Goal: Task Accomplishment & Management: Manage account settings

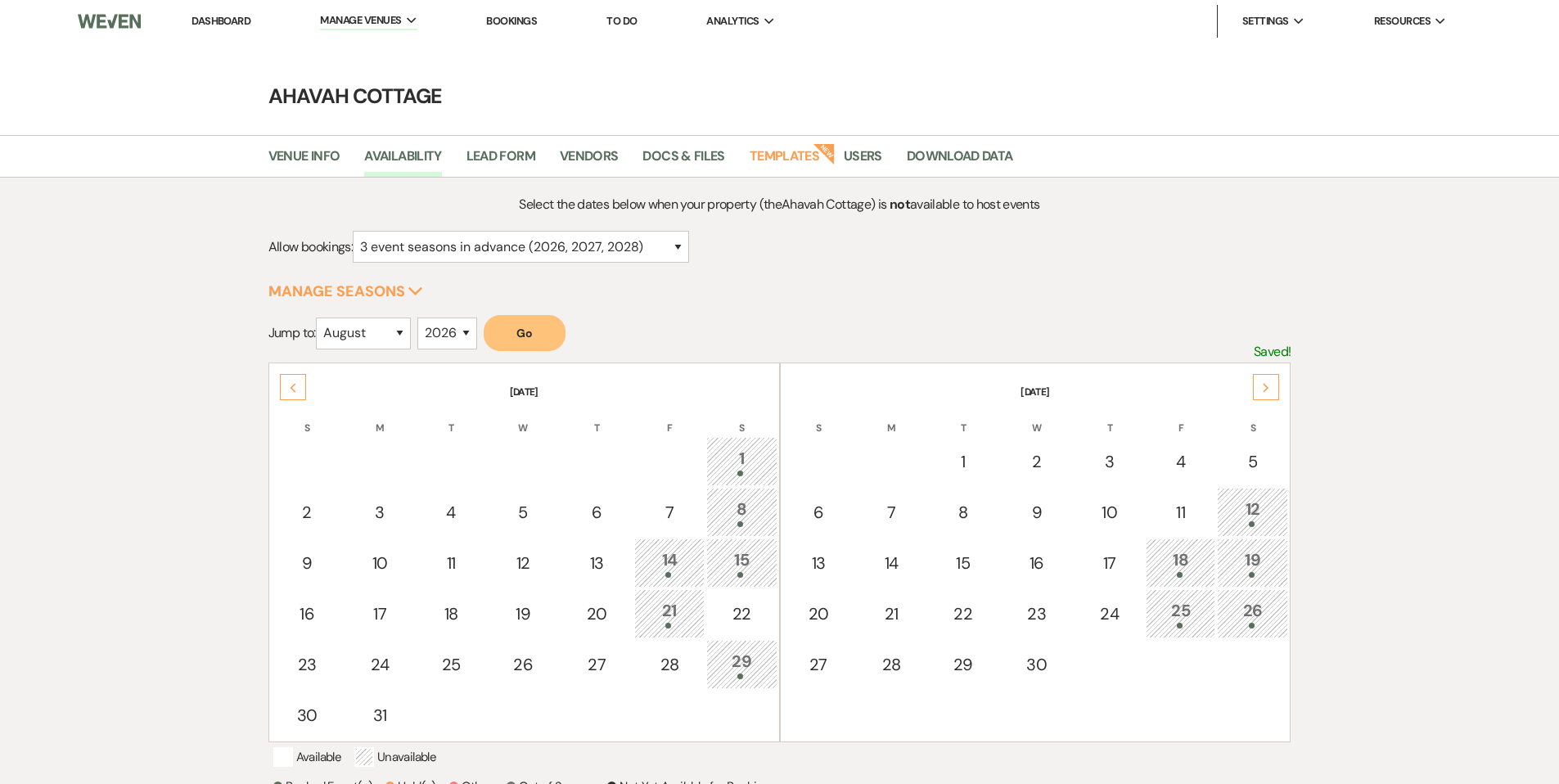
select select "3"
select select "8"
select select "2026"
click at [226, 16] on link "Dashboard" at bounding box center [221, 21] width 58 height 14
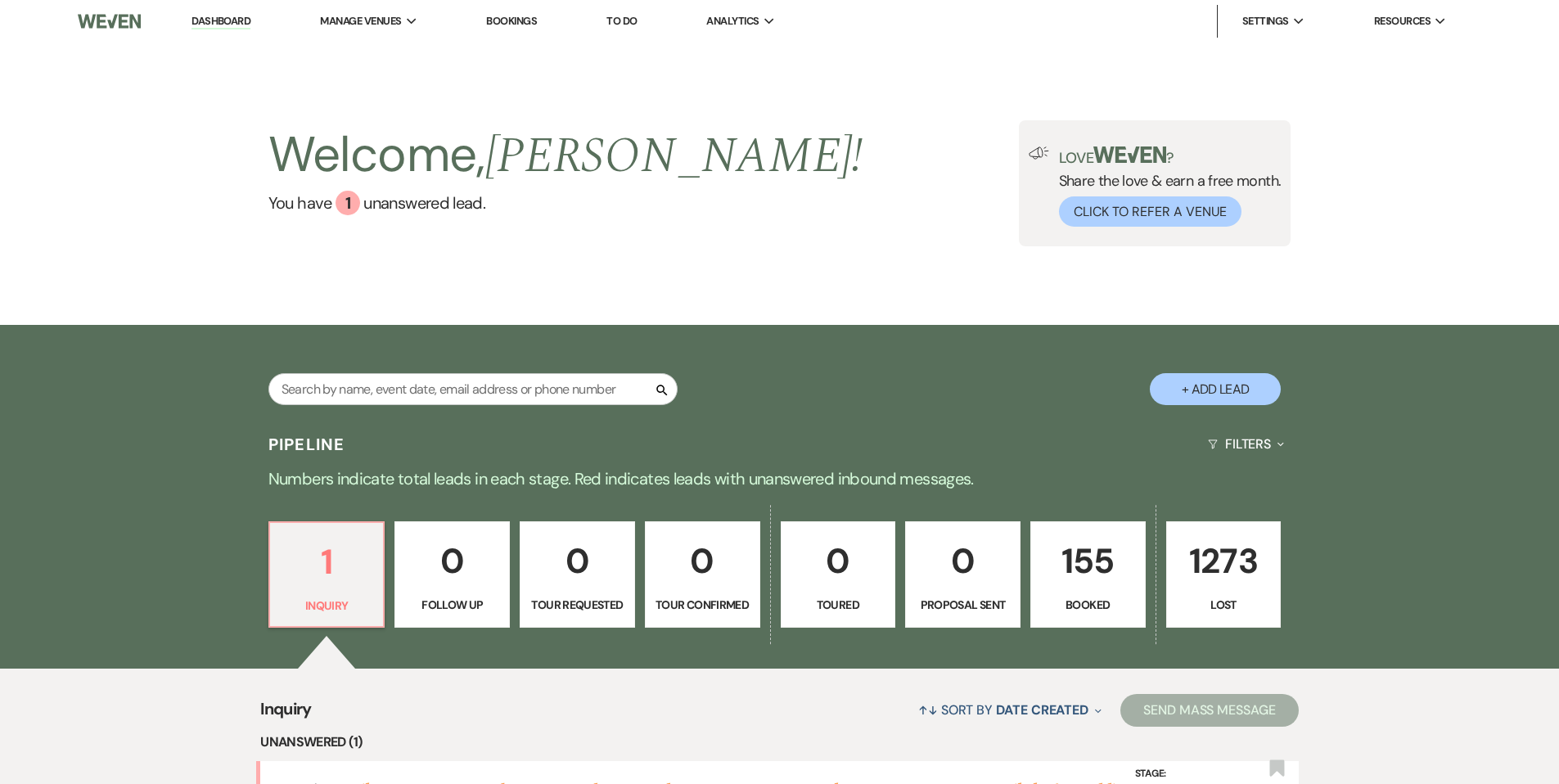
click at [1098, 576] on p "155" at bounding box center [1088, 560] width 94 height 55
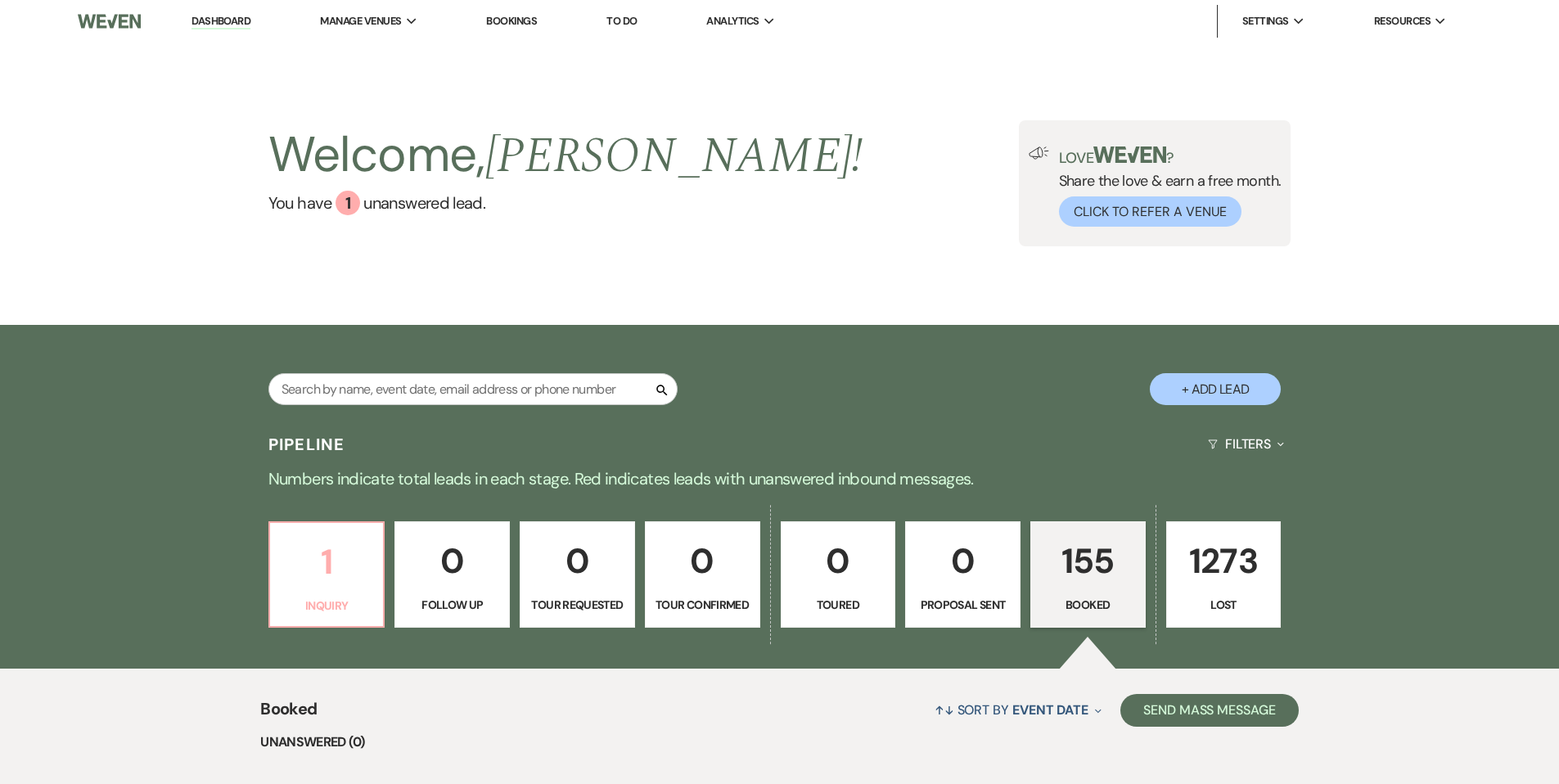
click at [337, 574] on p "1" at bounding box center [327, 561] width 94 height 55
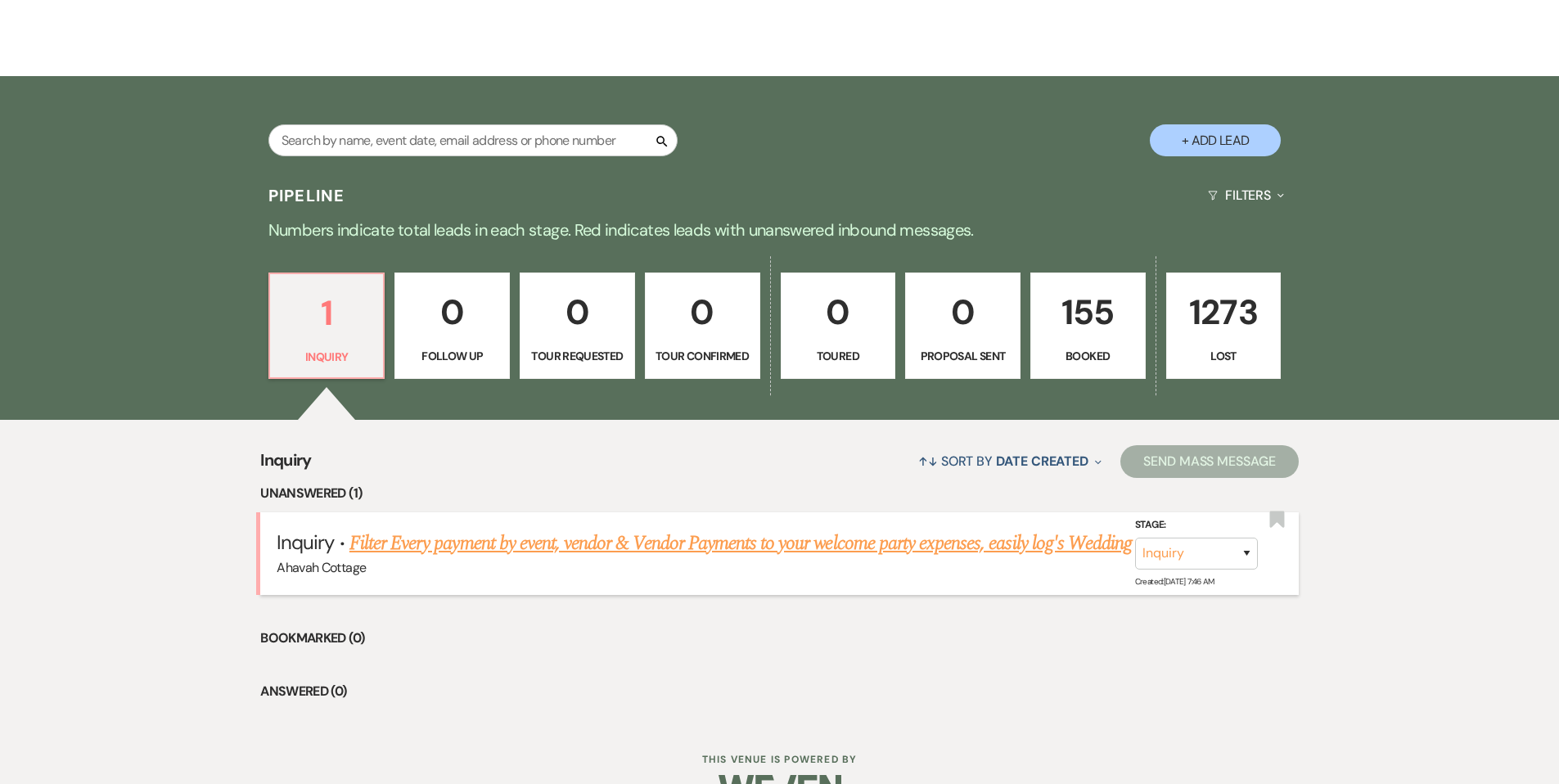
scroll to position [255, 0]
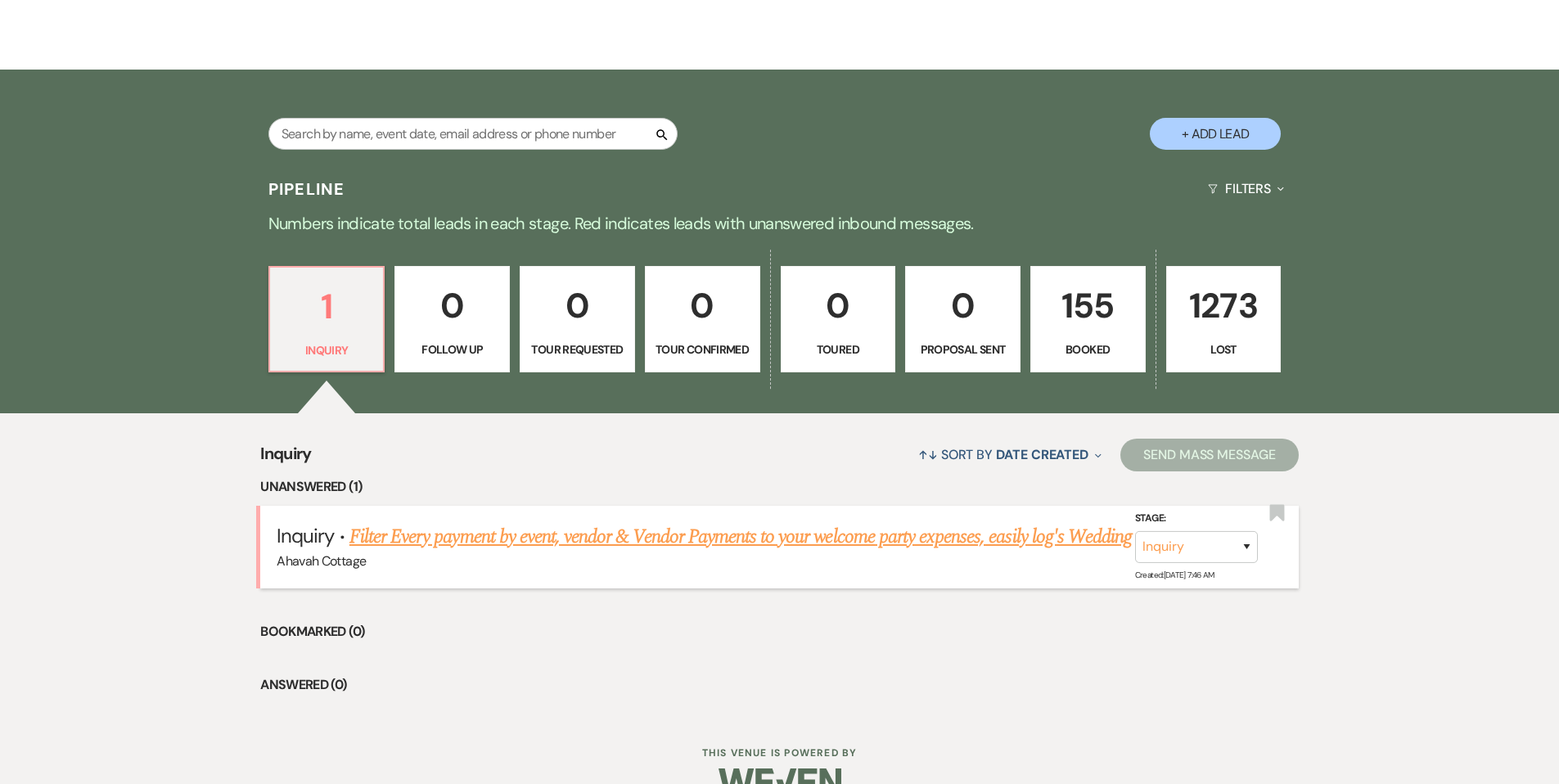
click at [462, 542] on link "Filter Every payment by event, vendor & Vendor Payments to your welcome party e…" at bounding box center [740, 536] width 782 height 30
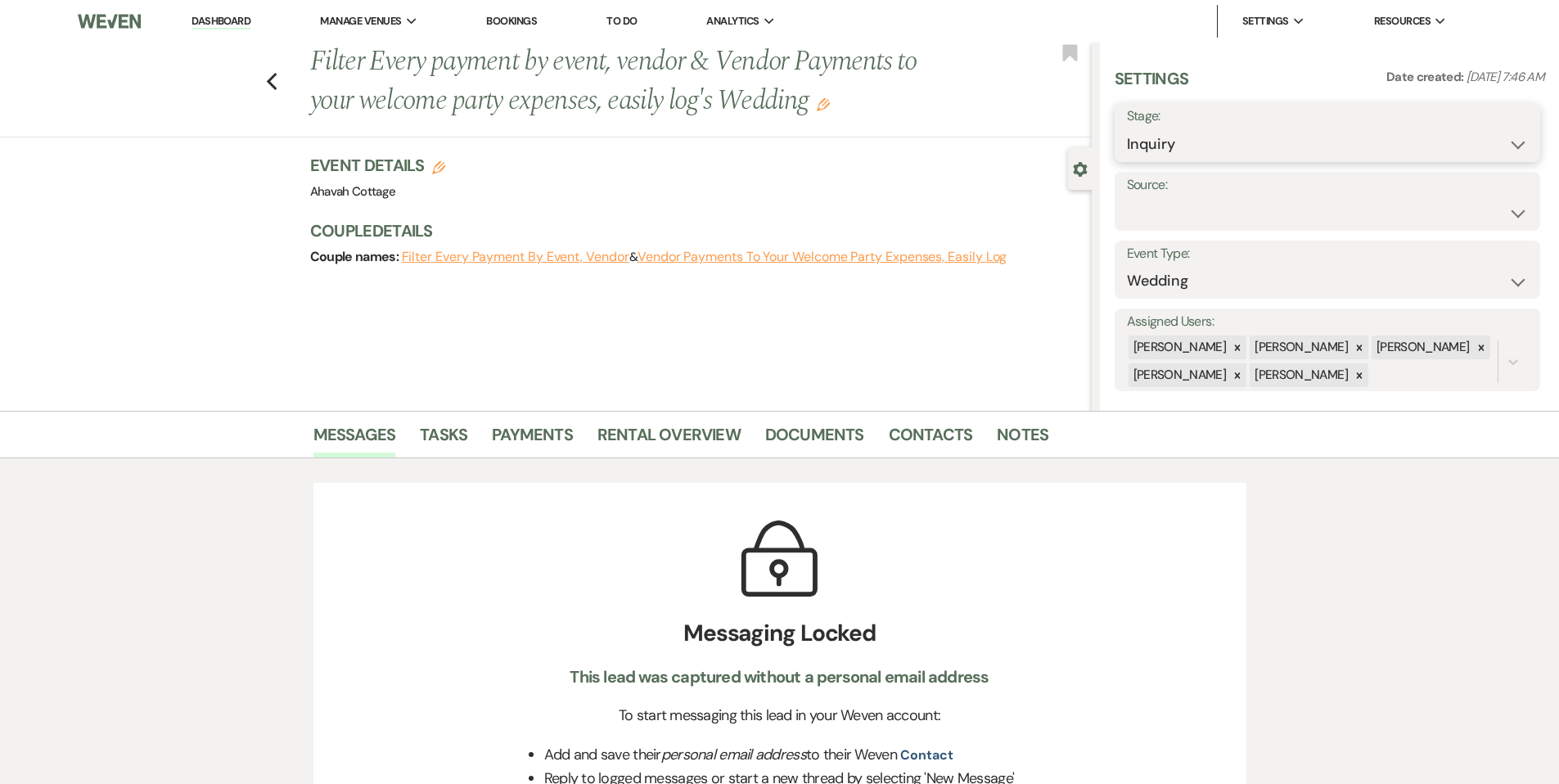
click at [1190, 149] on select "Inquiry Follow Up Tour Requested Tour Confirmed Toured Proposal Sent Booked Lost" at bounding box center [1327, 144] width 401 height 32
select select "8"
click at [1127, 128] on select "Inquiry Follow Up Tour Requested Tour Confirmed Toured Proposal Sent Booked Lost" at bounding box center [1327, 144] width 401 height 32
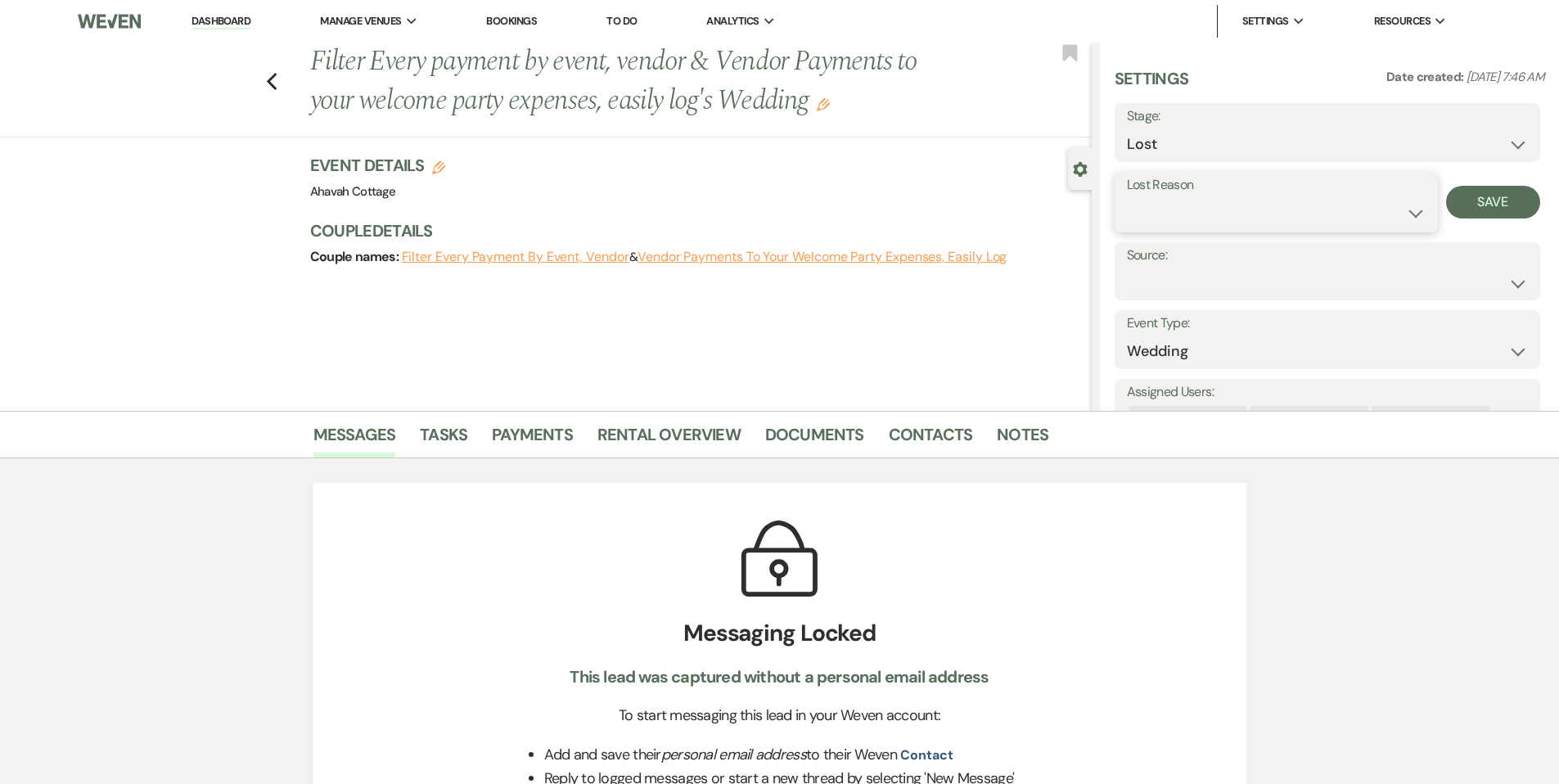
click at [1187, 210] on select "Booked Elsewhere Budget Date Unavailable No Response Not a Good Match Capacity …" at bounding box center [1275, 213] width 298 height 32
select select "3"
click at [1127, 197] on select "Booked Elsewhere Budget Date Unavailable No Response Not a Good Match Capacity …" at bounding box center [1275, 213] width 298 height 32
click at [1478, 205] on button "Save" at bounding box center [1493, 202] width 94 height 33
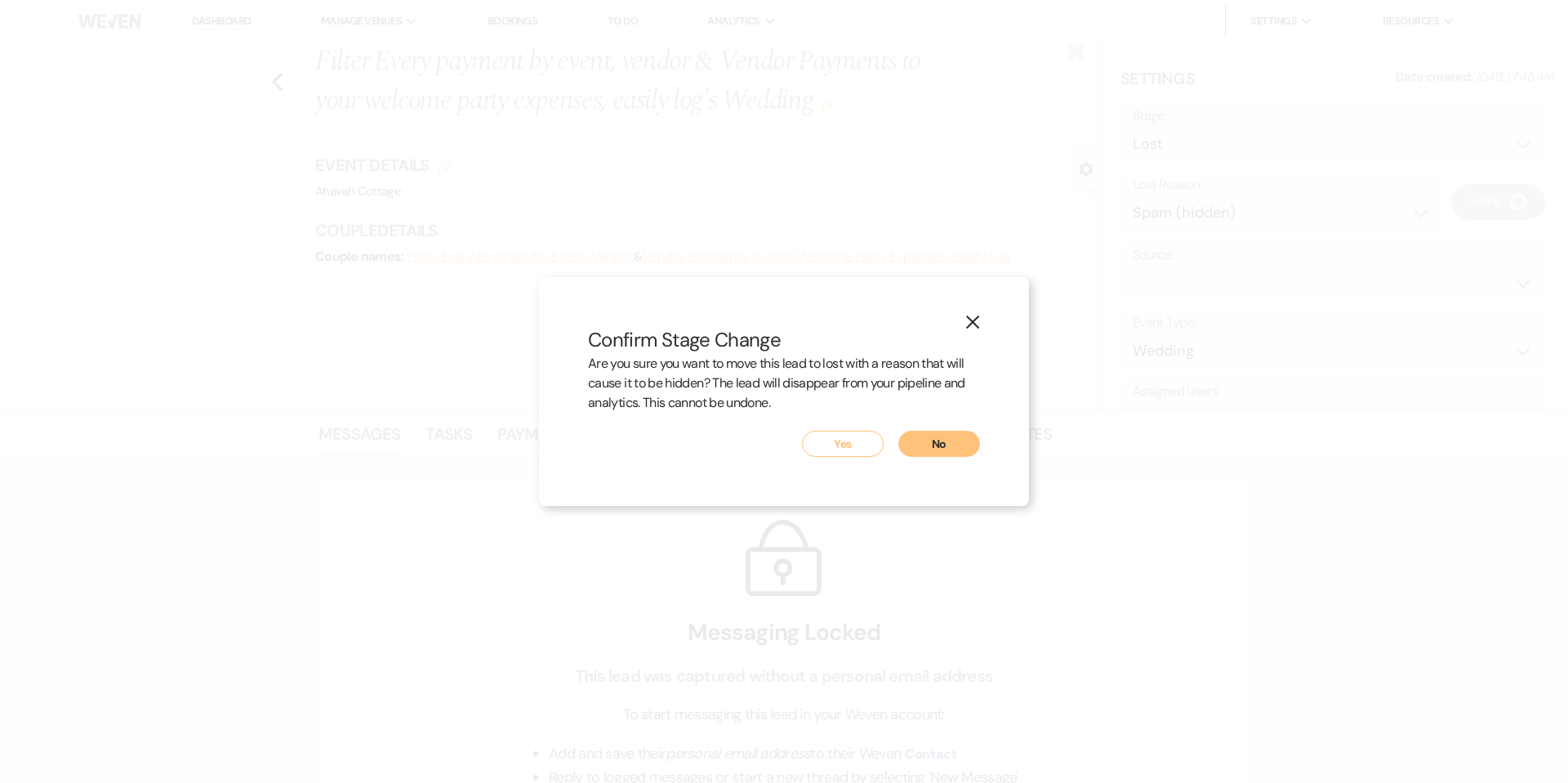
click at [808, 442] on button "Yes" at bounding box center [842, 443] width 81 height 26
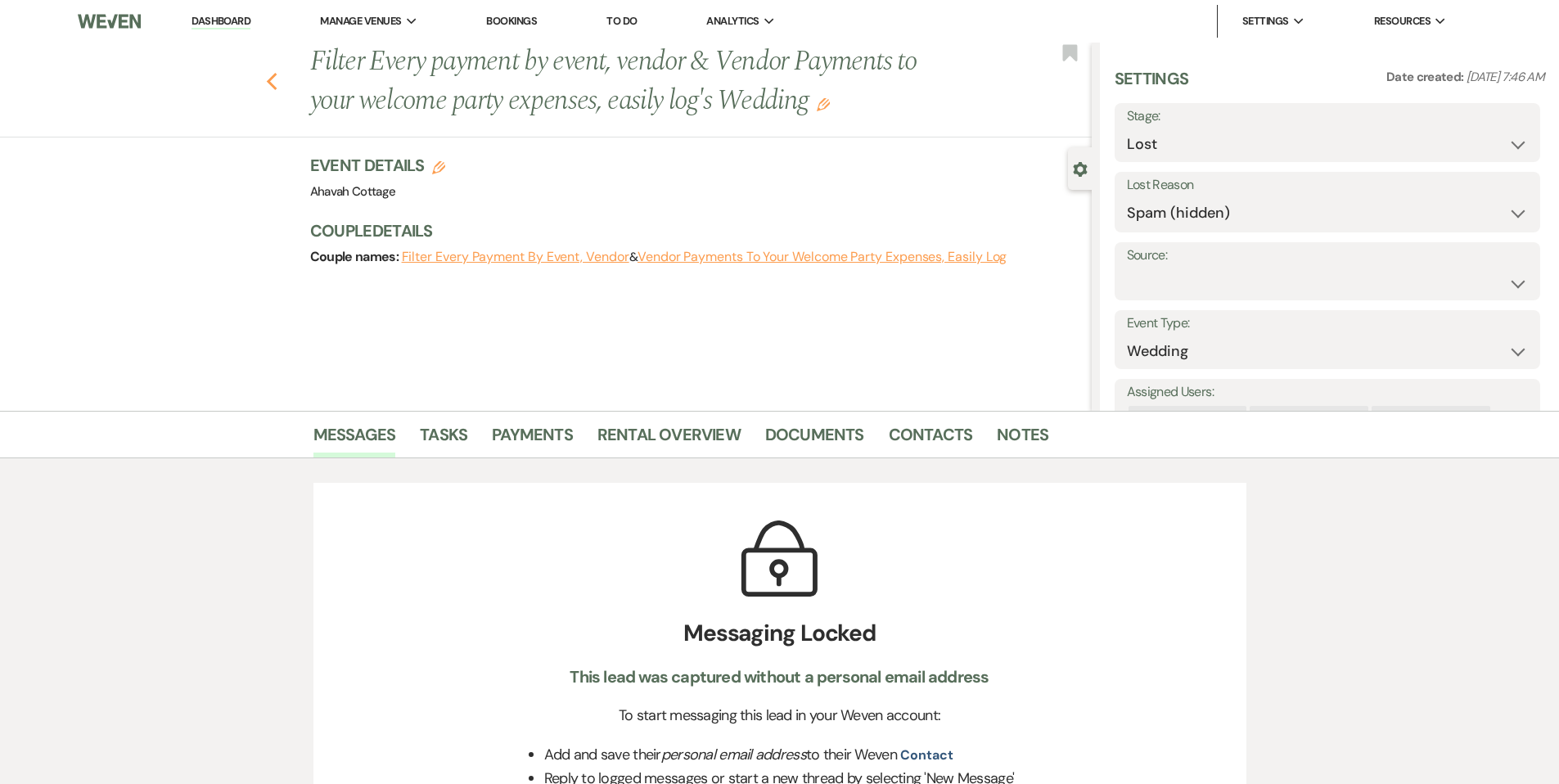
click at [275, 81] on use "button" at bounding box center [270, 81] width 11 height 18
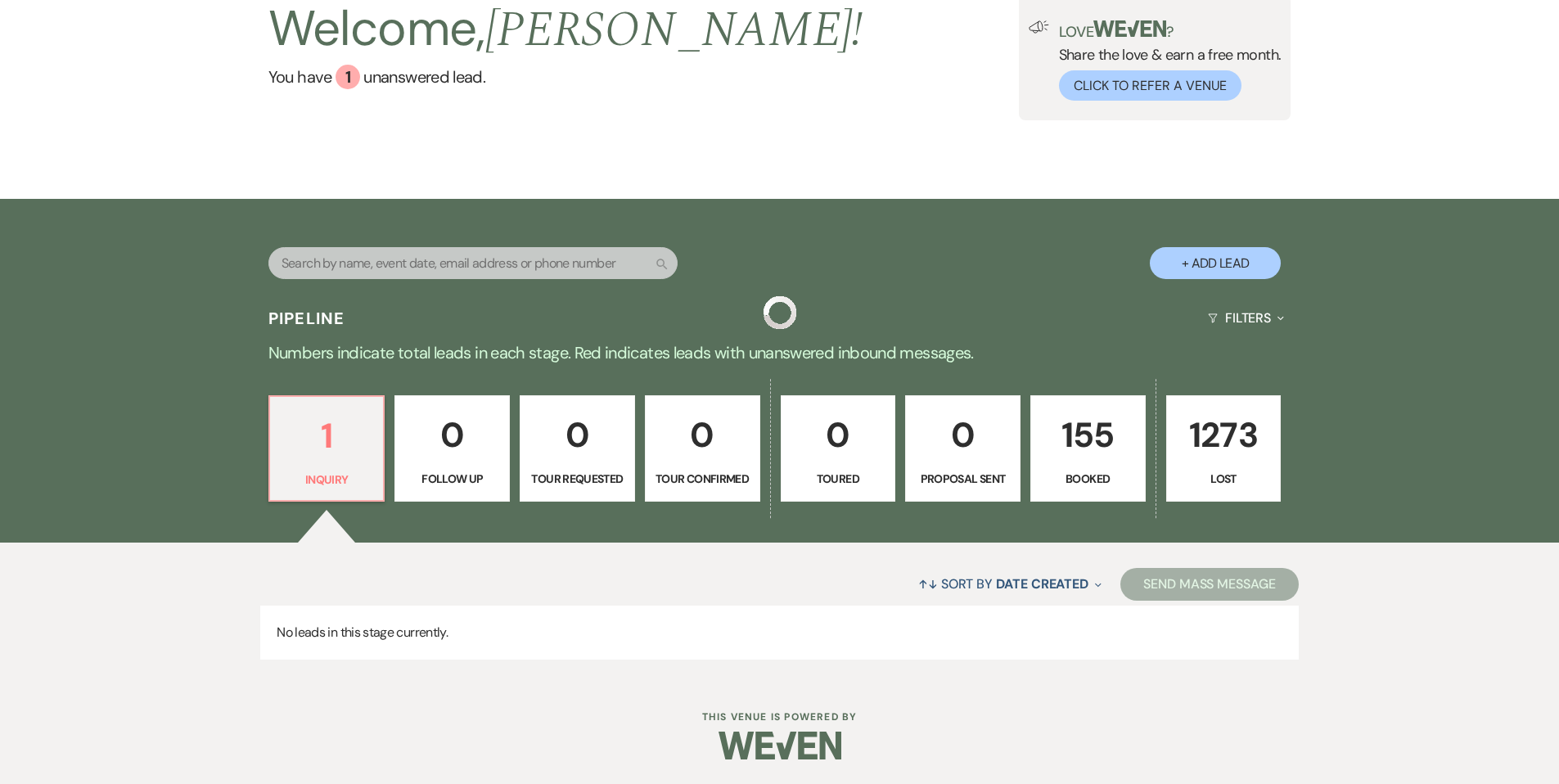
scroll to position [126, 0]
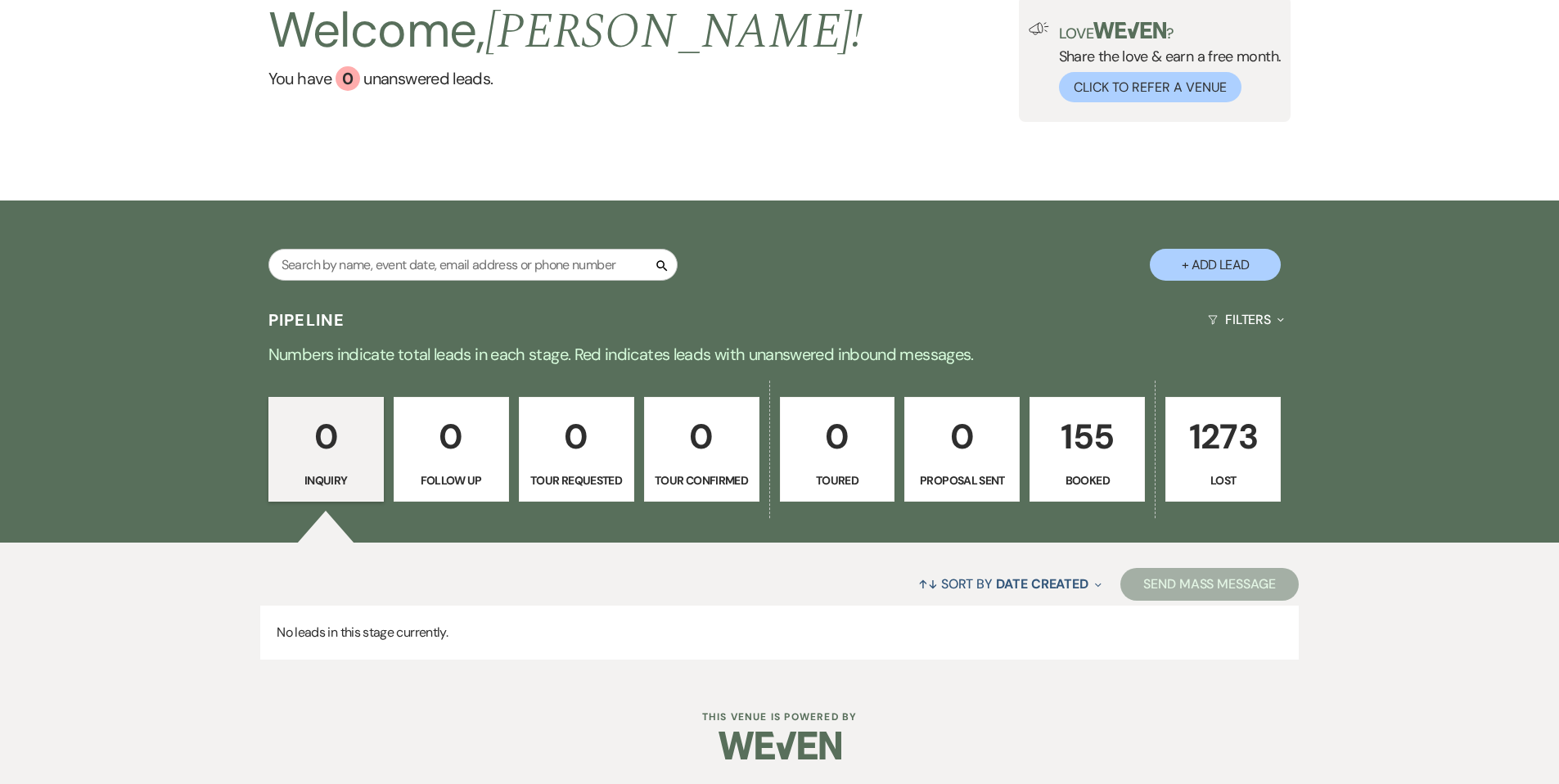
click at [1081, 438] on p "155" at bounding box center [1087, 436] width 94 height 55
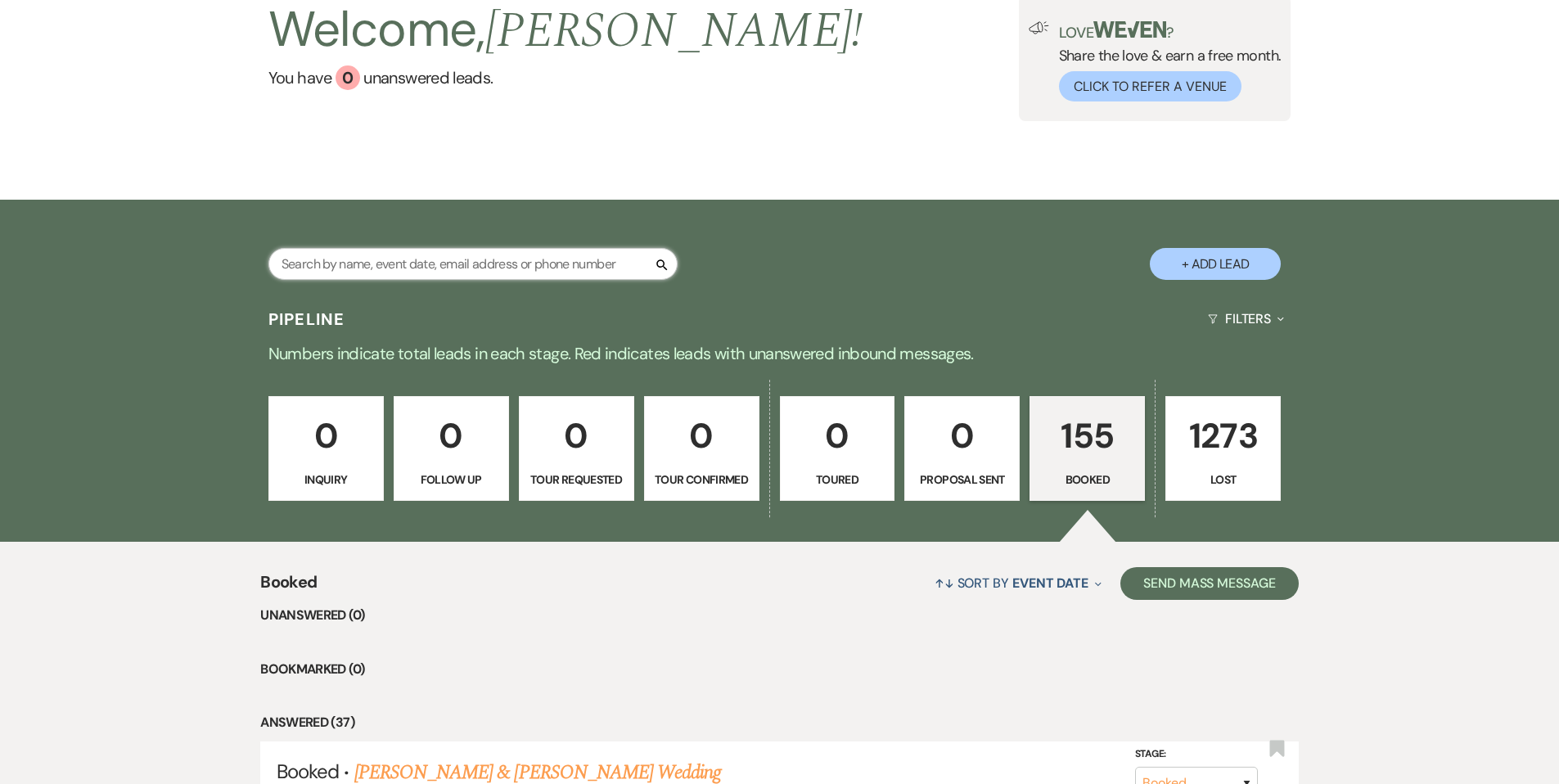
click at [338, 265] on input "text" at bounding box center [473, 264] width 409 height 32
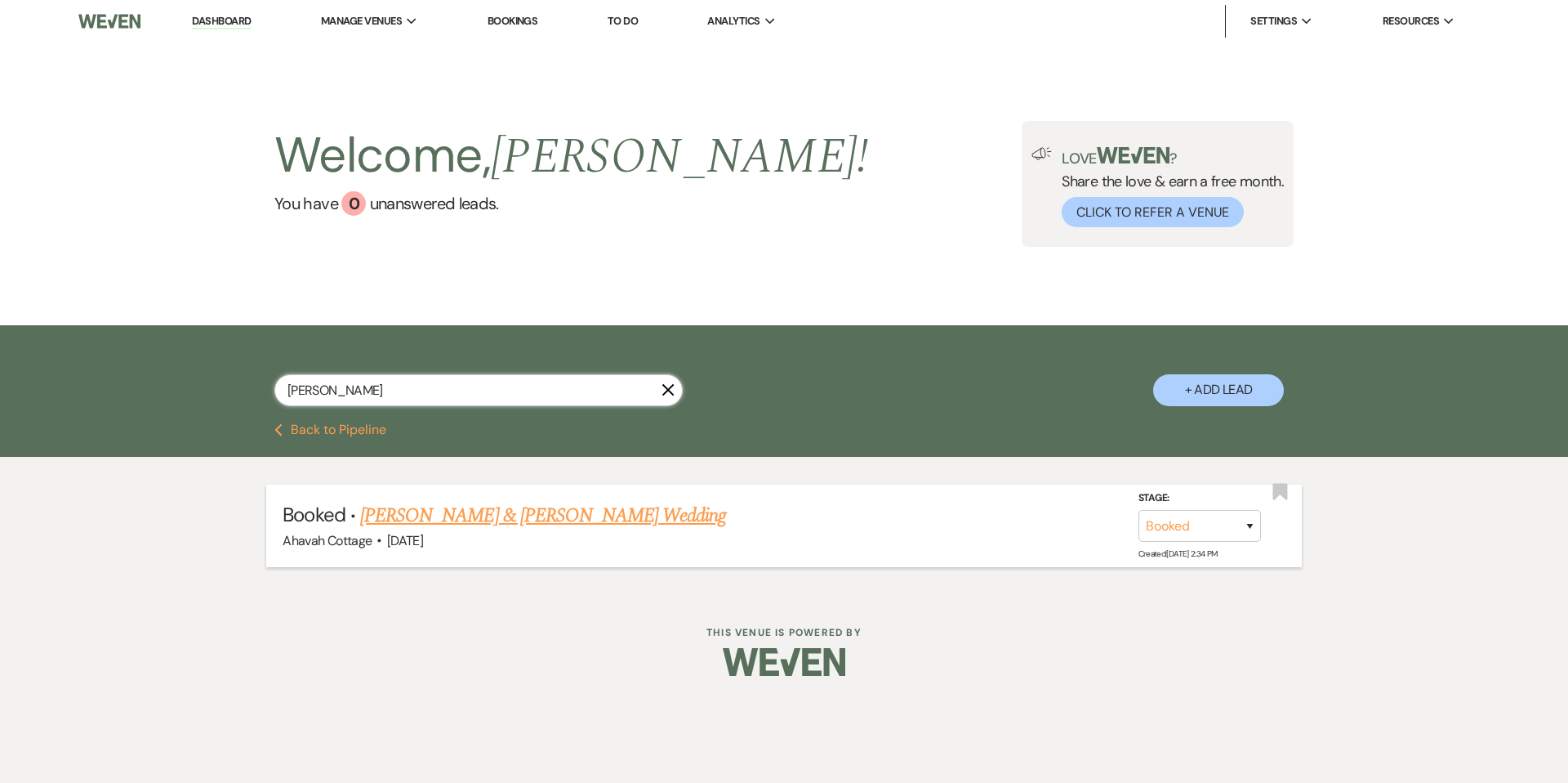
type input "[PERSON_NAME]"
click at [450, 518] on link "[PERSON_NAME] & [PERSON_NAME] Wedding" at bounding box center [542, 515] width 365 height 30
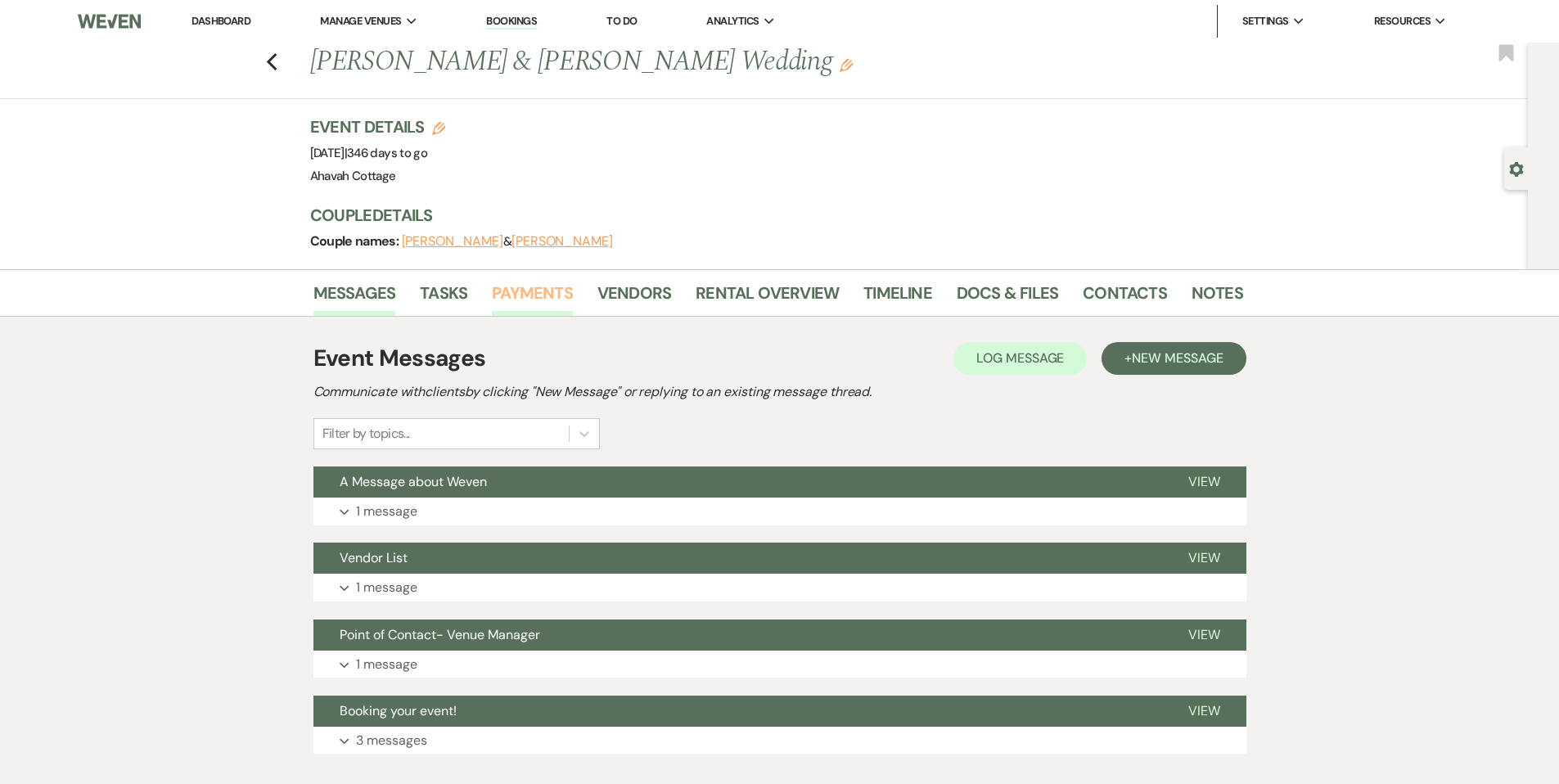
click at [517, 289] on link "Payments" at bounding box center [532, 298] width 81 height 36
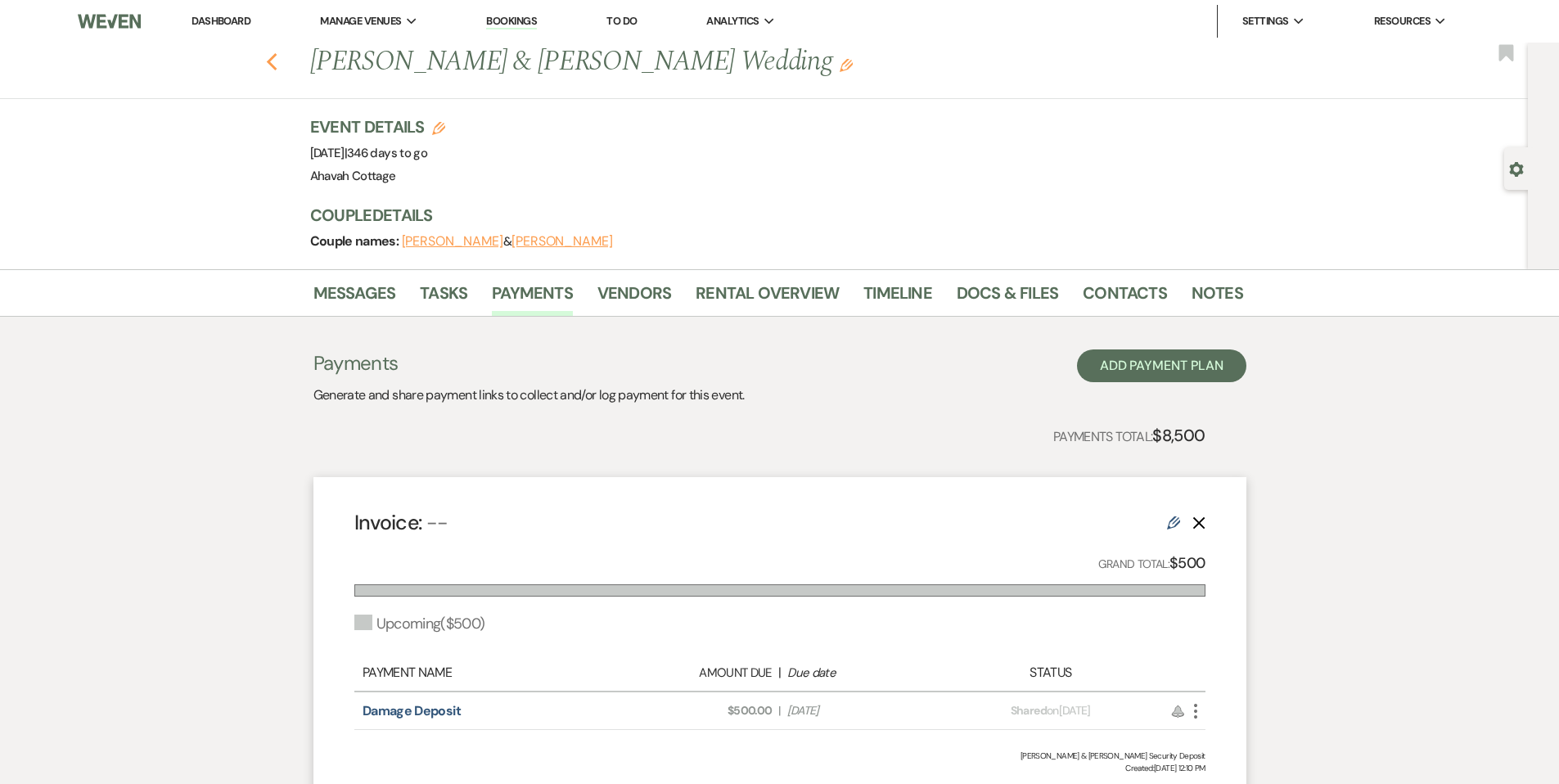
click at [272, 64] on icon "Previous" at bounding box center [271, 62] width 12 height 19
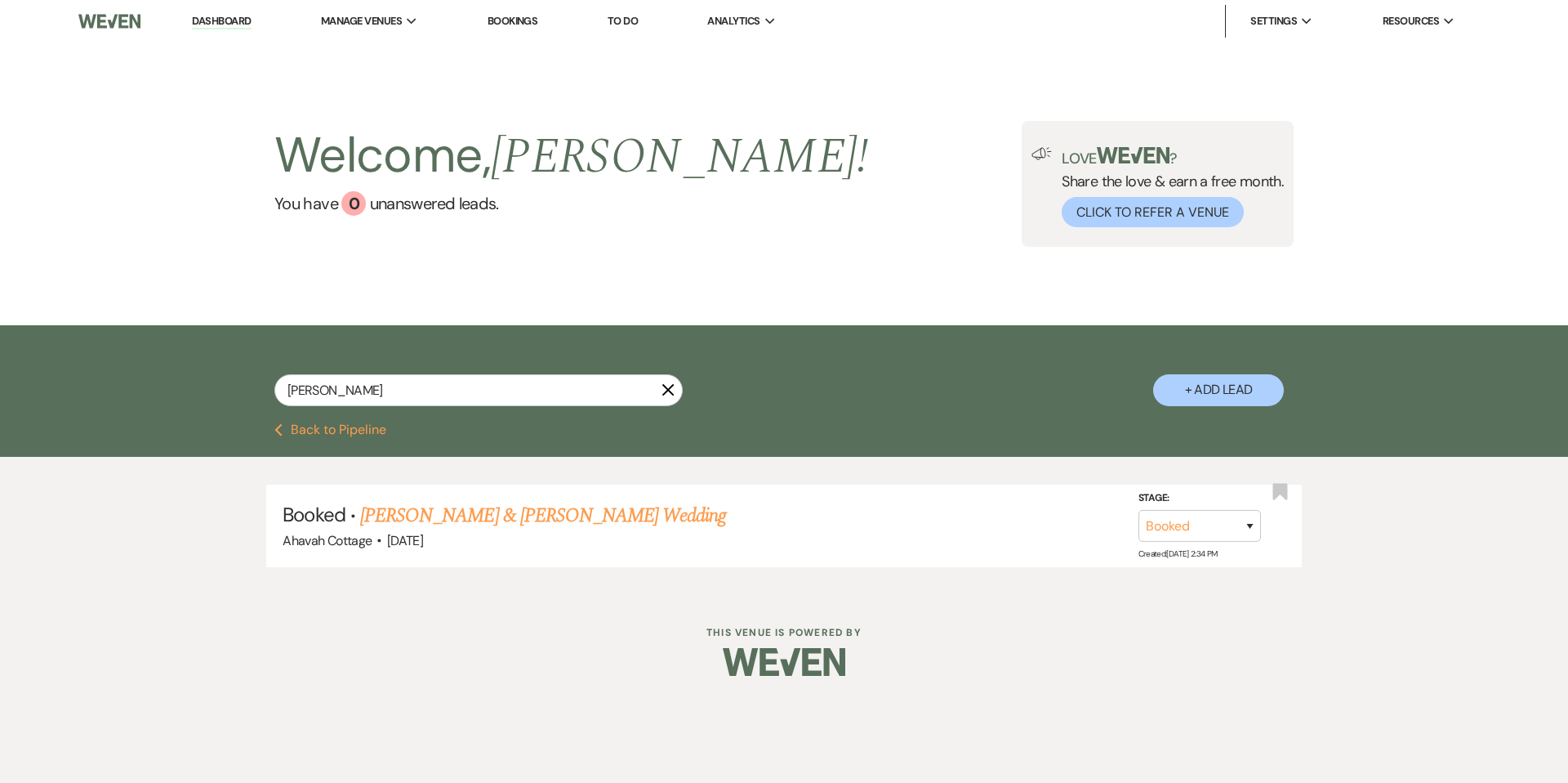
click at [671, 387] on use "button" at bounding box center [668, 390] width 12 height 12
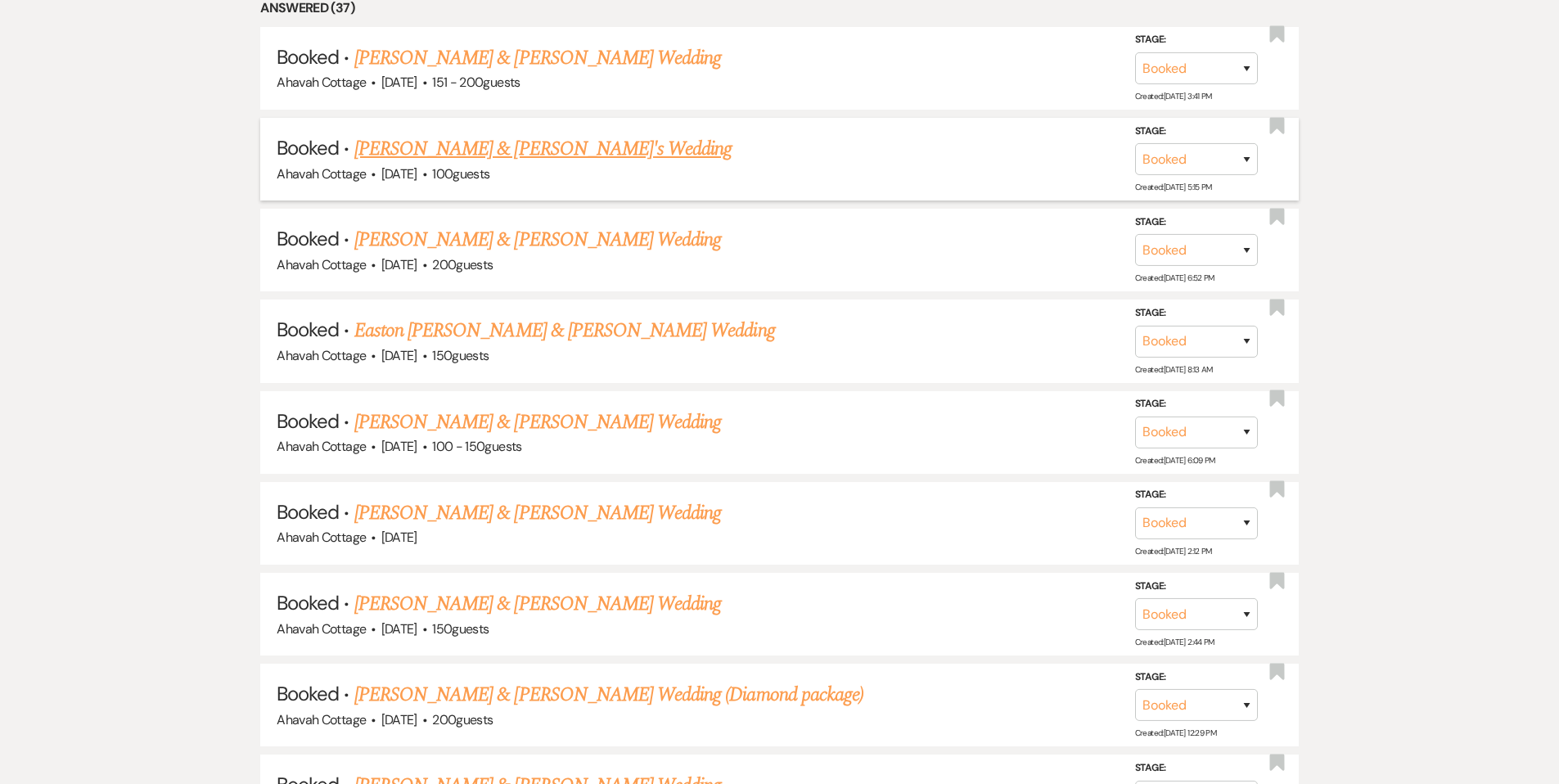
scroll to position [841, 0]
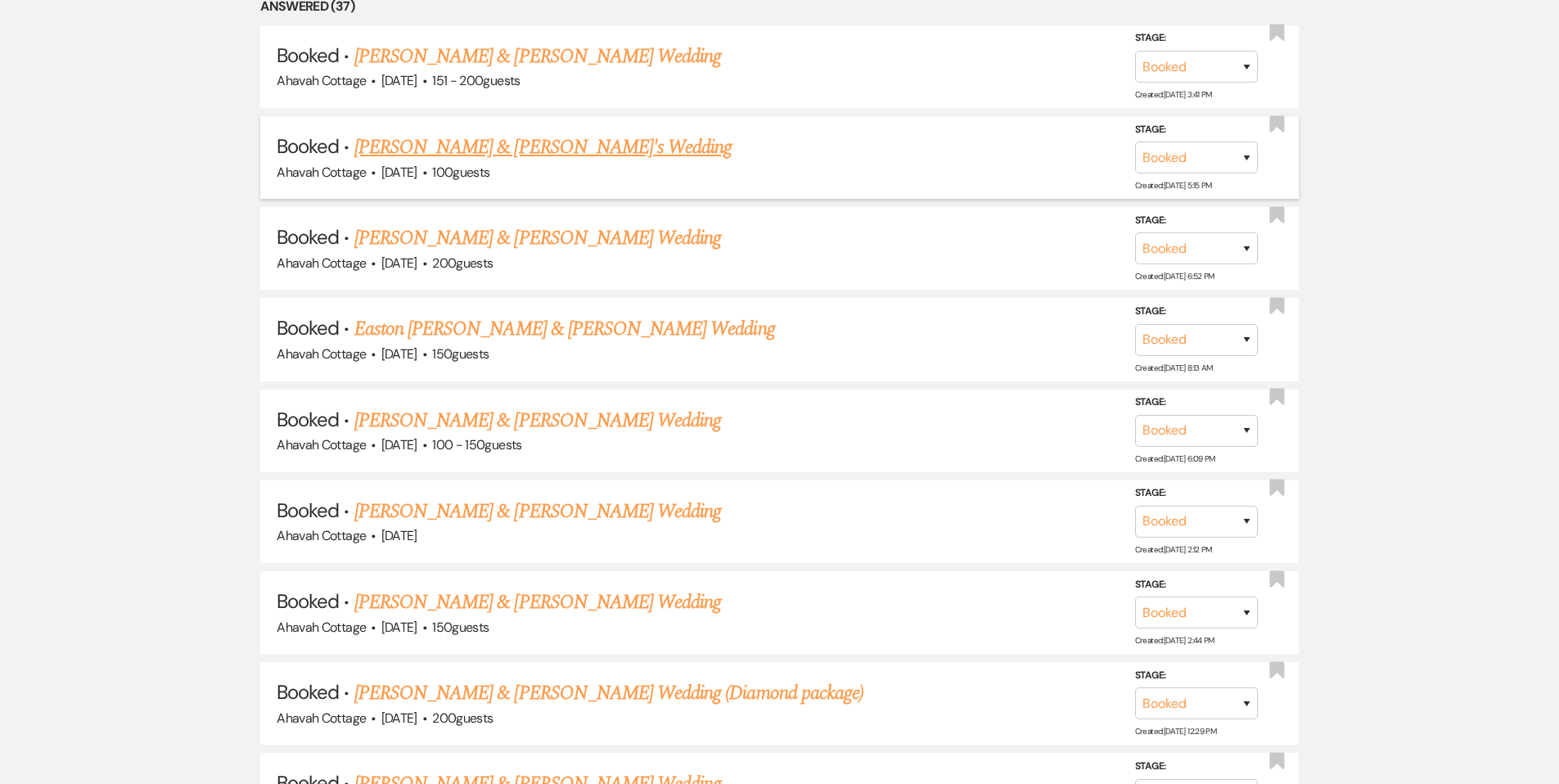
click at [561, 238] on link "[PERSON_NAME] & [PERSON_NAME] Wedding" at bounding box center [538, 238] width 366 height 30
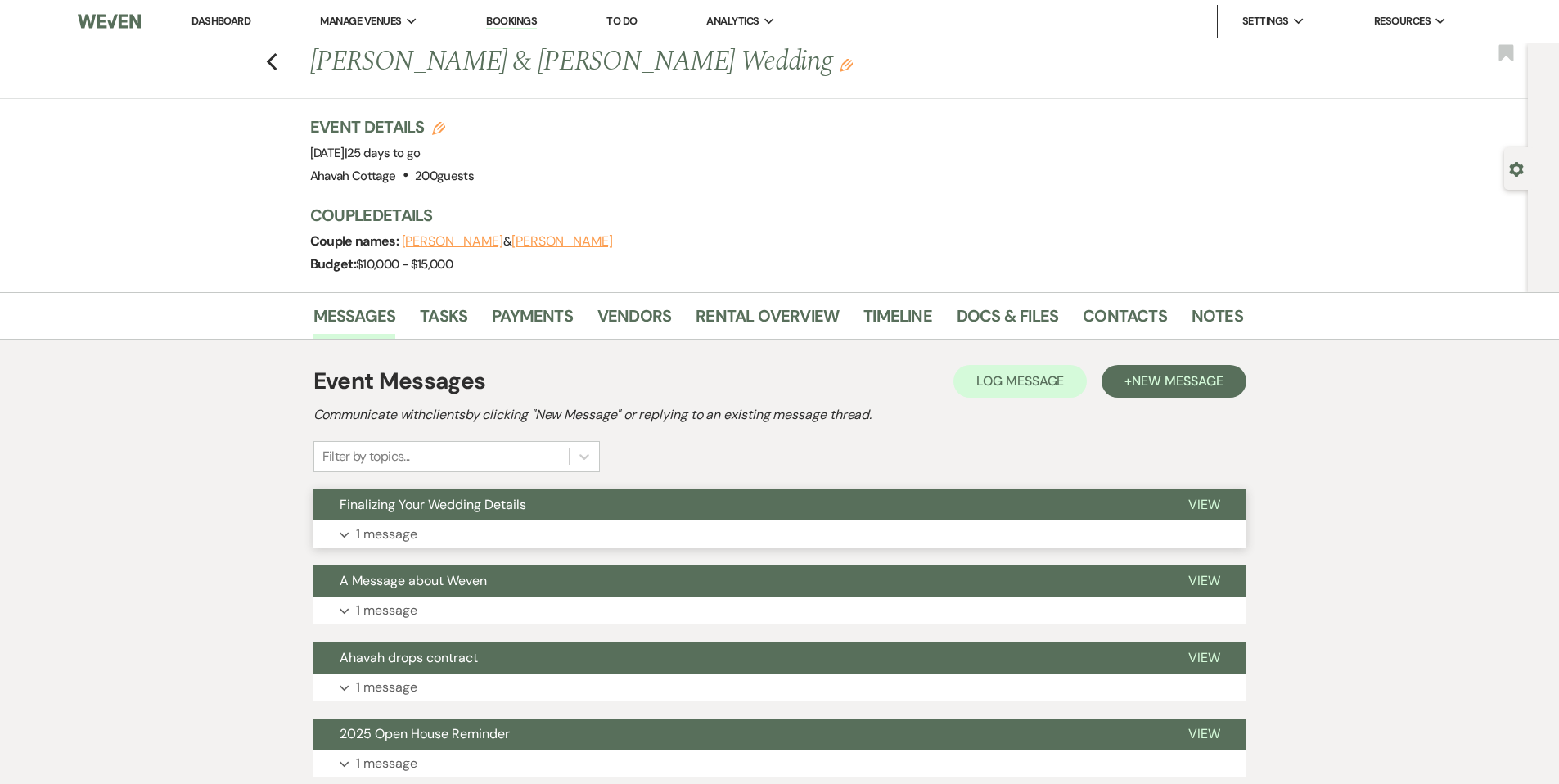
click at [358, 535] on p "1 message" at bounding box center [386, 534] width 61 height 21
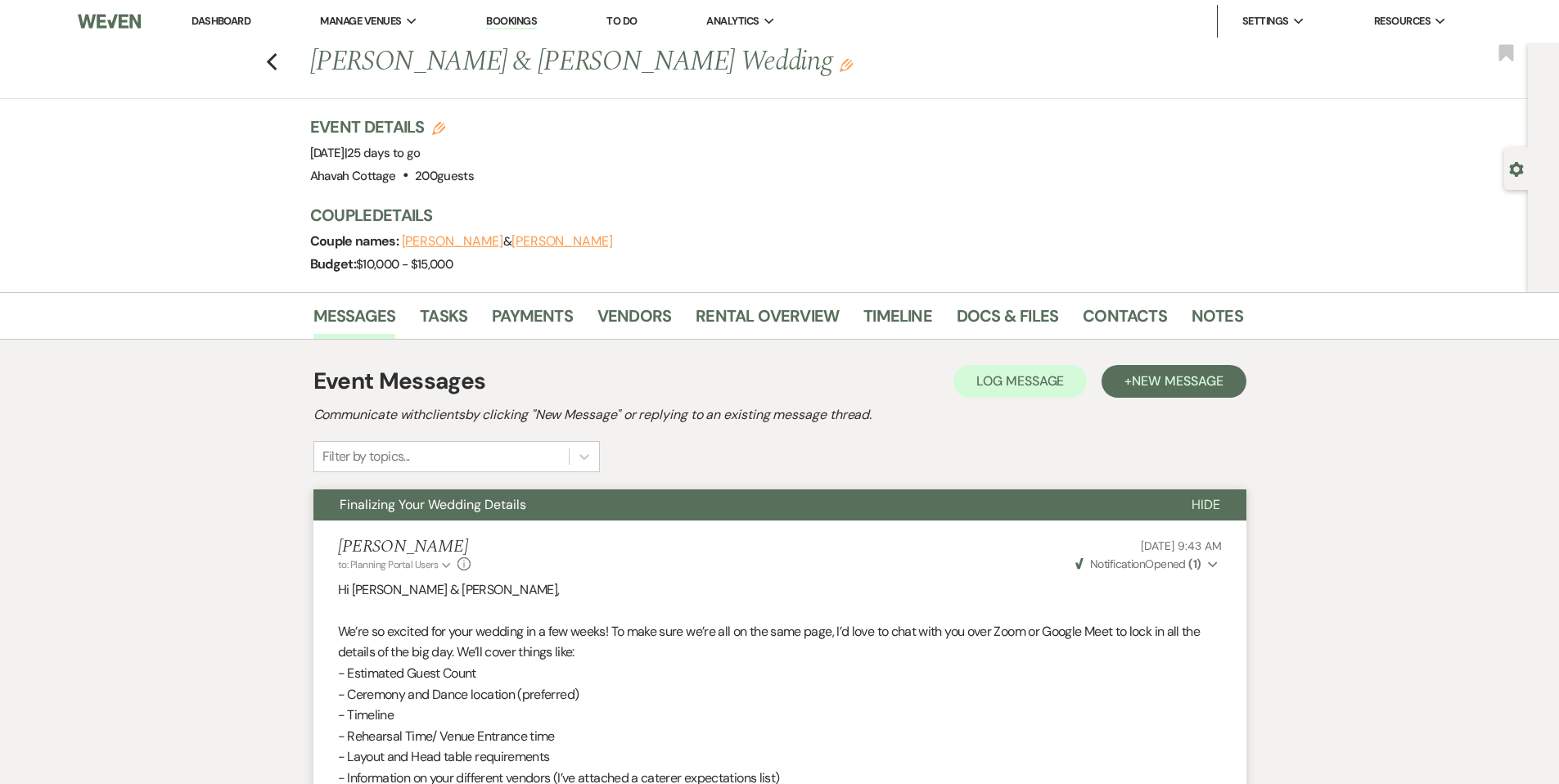
click at [1212, 562] on icon "Expand" at bounding box center [1213, 565] width 10 height 12
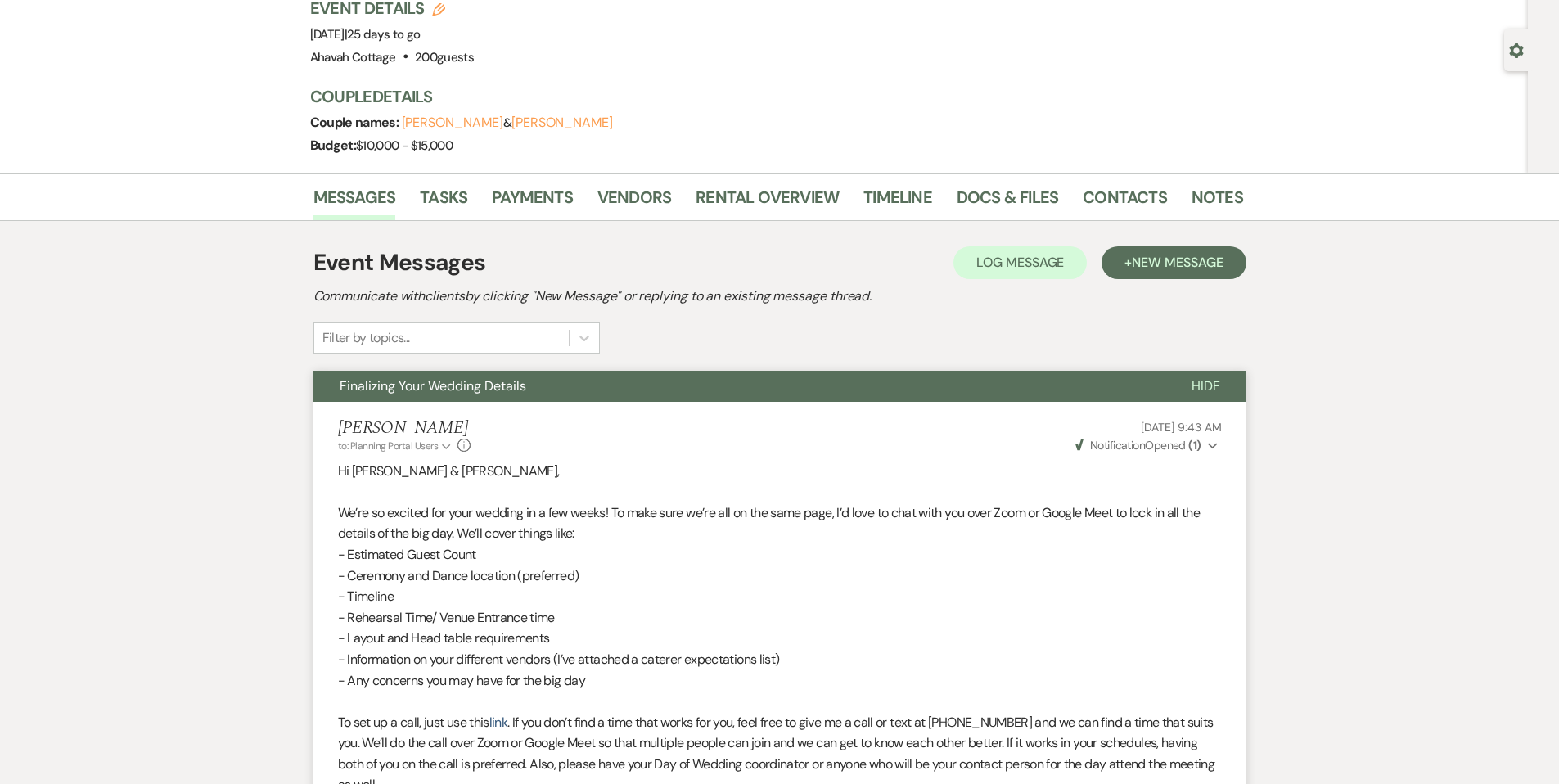
scroll to position [118, 0]
